Goal: Find specific page/section: Find specific page/section

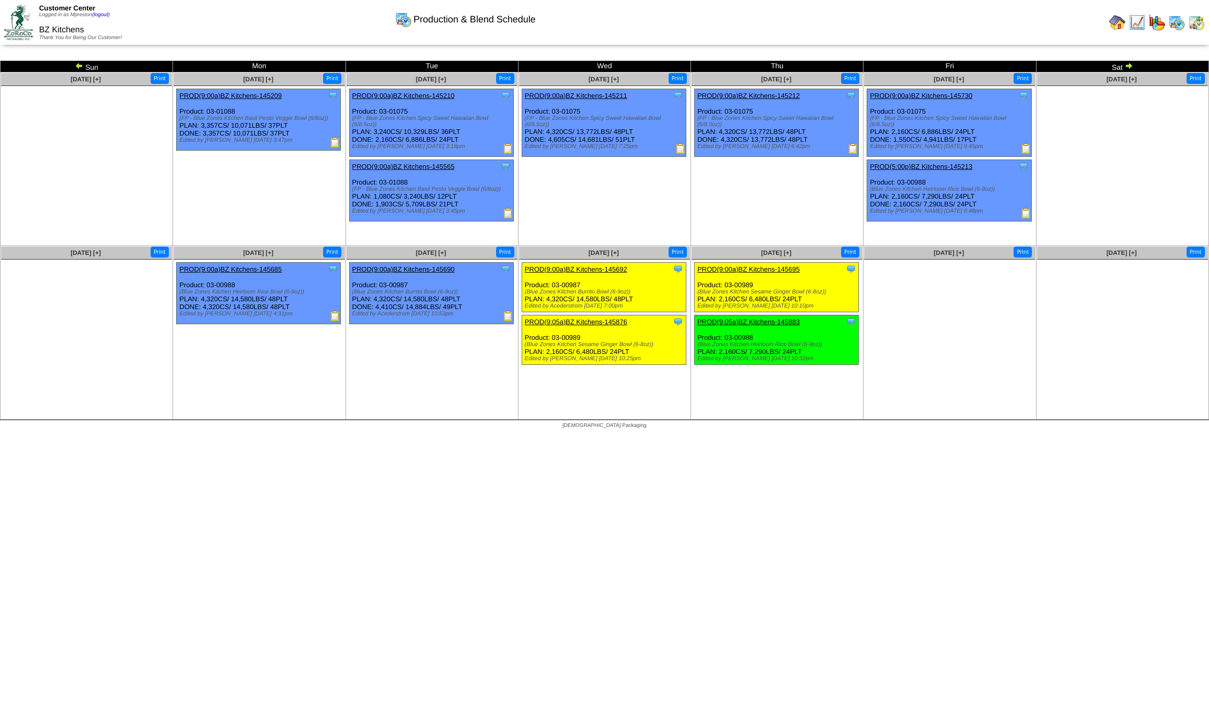
click at [1196, 24] on img at bounding box center [1196, 22] width 17 height 17
